Goal: Use online tool/utility: Utilize a website feature to perform a specific function

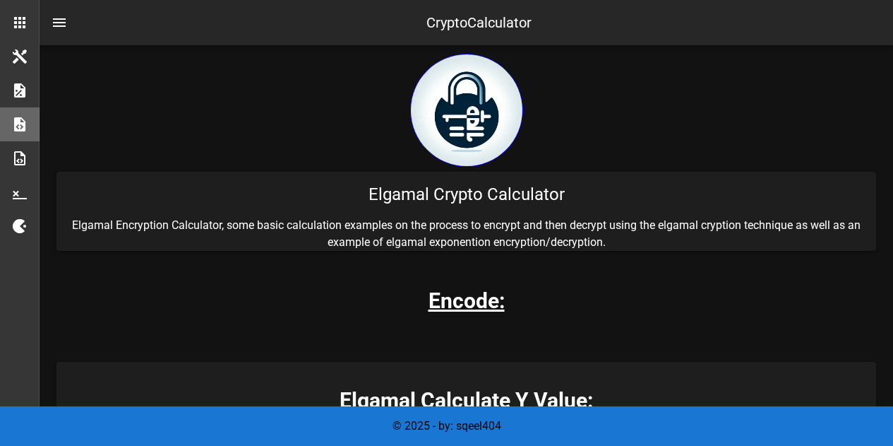
scroll to position [282, 0]
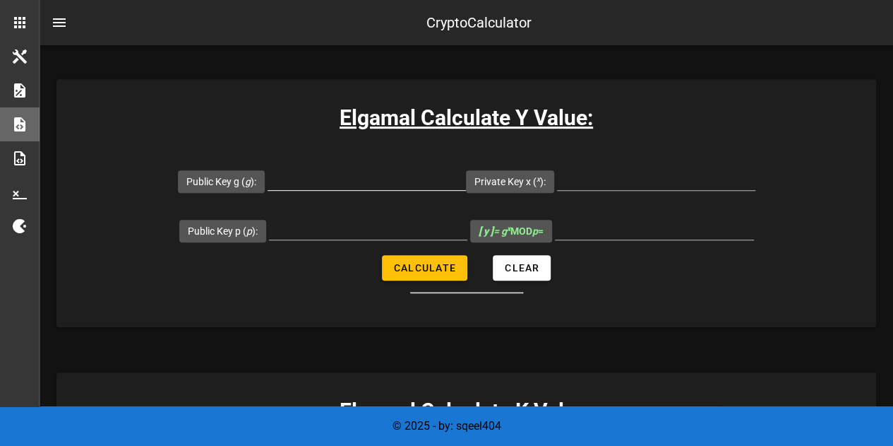
click at [323, 184] on input "Public Key g ( g ):" at bounding box center [367, 178] width 198 height 23
type input "34"
click at [599, 220] on input "[ y ] = g x MOD p =" at bounding box center [654, 228] width 199 height 23
click at [593, 173] on input "Private Key x ( x ):" at bounding box center [656, 178] width 198 height 23
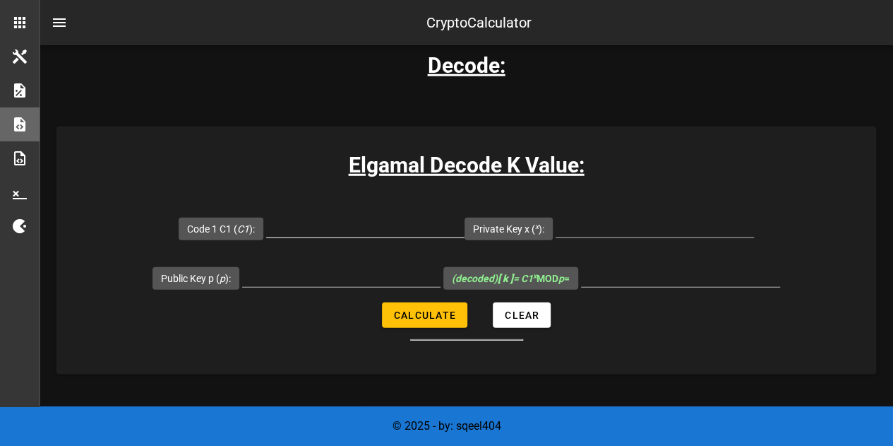
scroll to position [1907, 0]
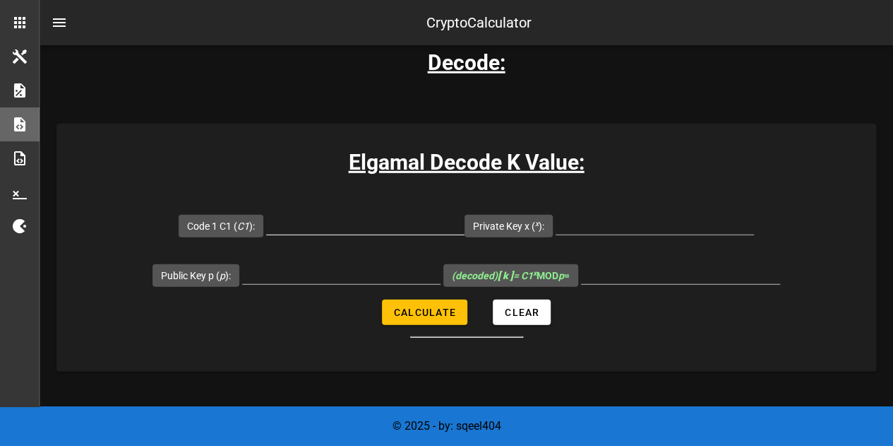
click at [386, 232] on div at bounding box center [365, 223] width 198 height 23
type input "661"
click at [311, 270] on input "Public Key p ( p ):" at bounding box center [341, 272] width 198 height 23
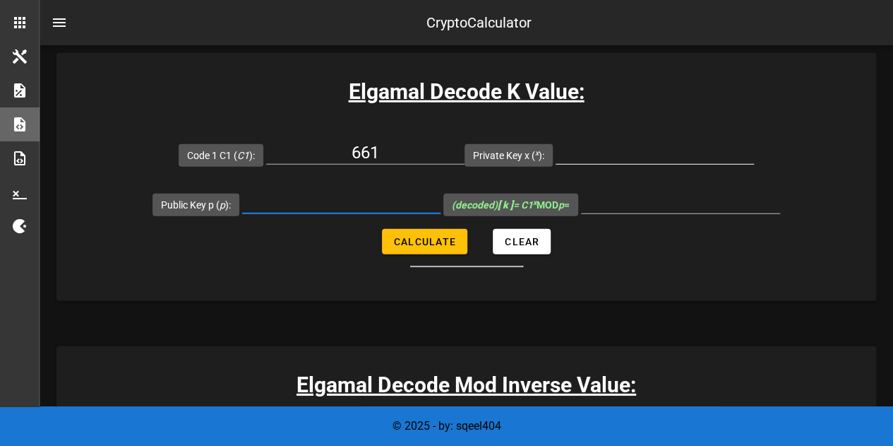
click at [589, 150] on input "Private Key x ( x ):" at bounding box center [655, 152] width 198 height 23
click at [356, 200] on input "Public Key p ( p ):" at bounding box center [341, 202] width 198 height 23
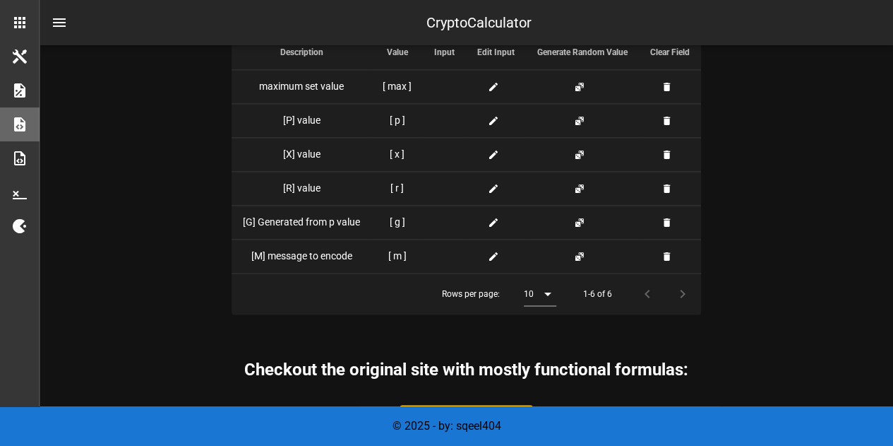
scroll to position [3601, 0]
